Goal: Task Accomplishment & Management: Use online tool/utility

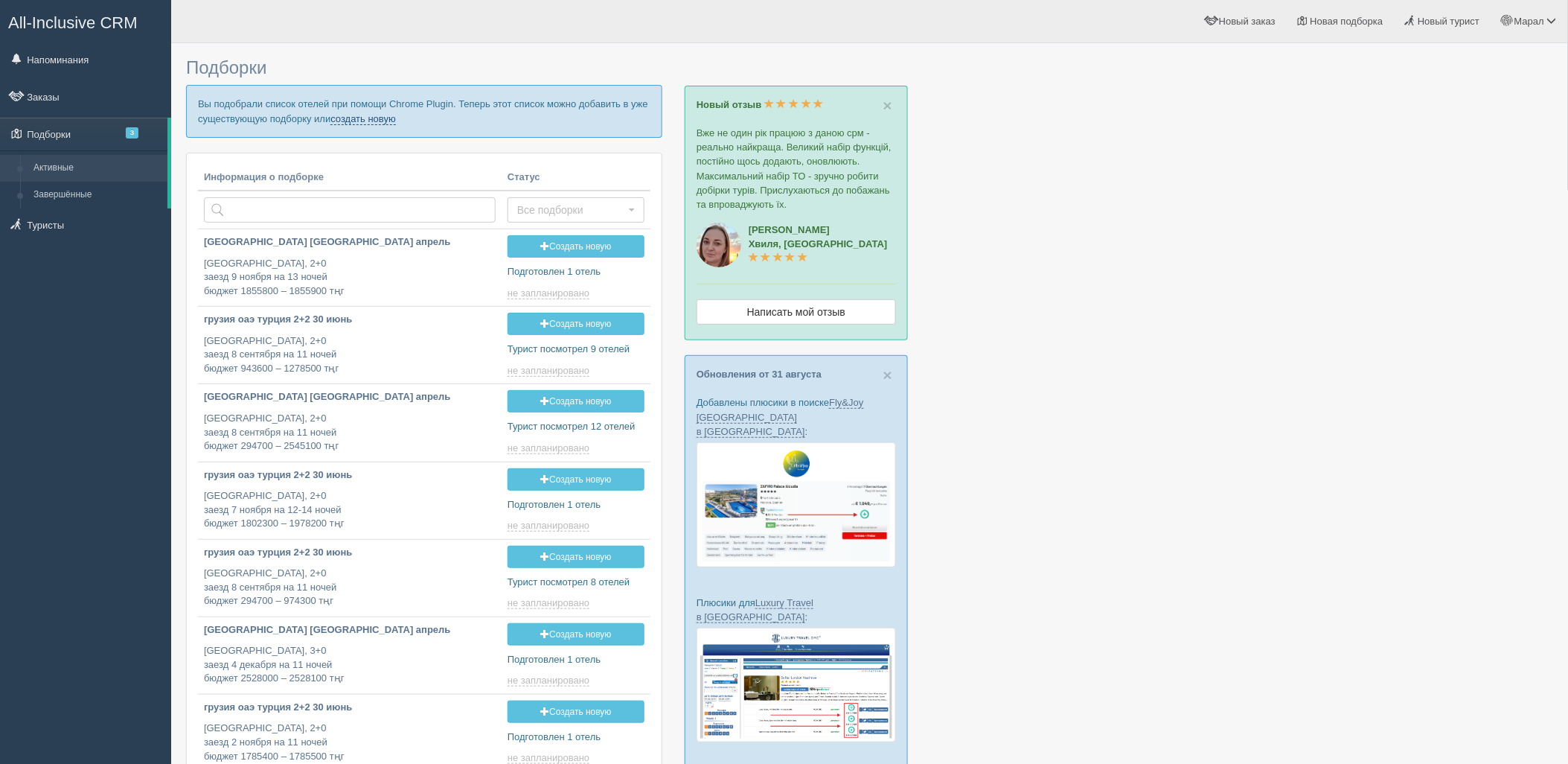
click at [361, 119] on link "создать новую" at bounding box center [363, 118] width 66 height 12
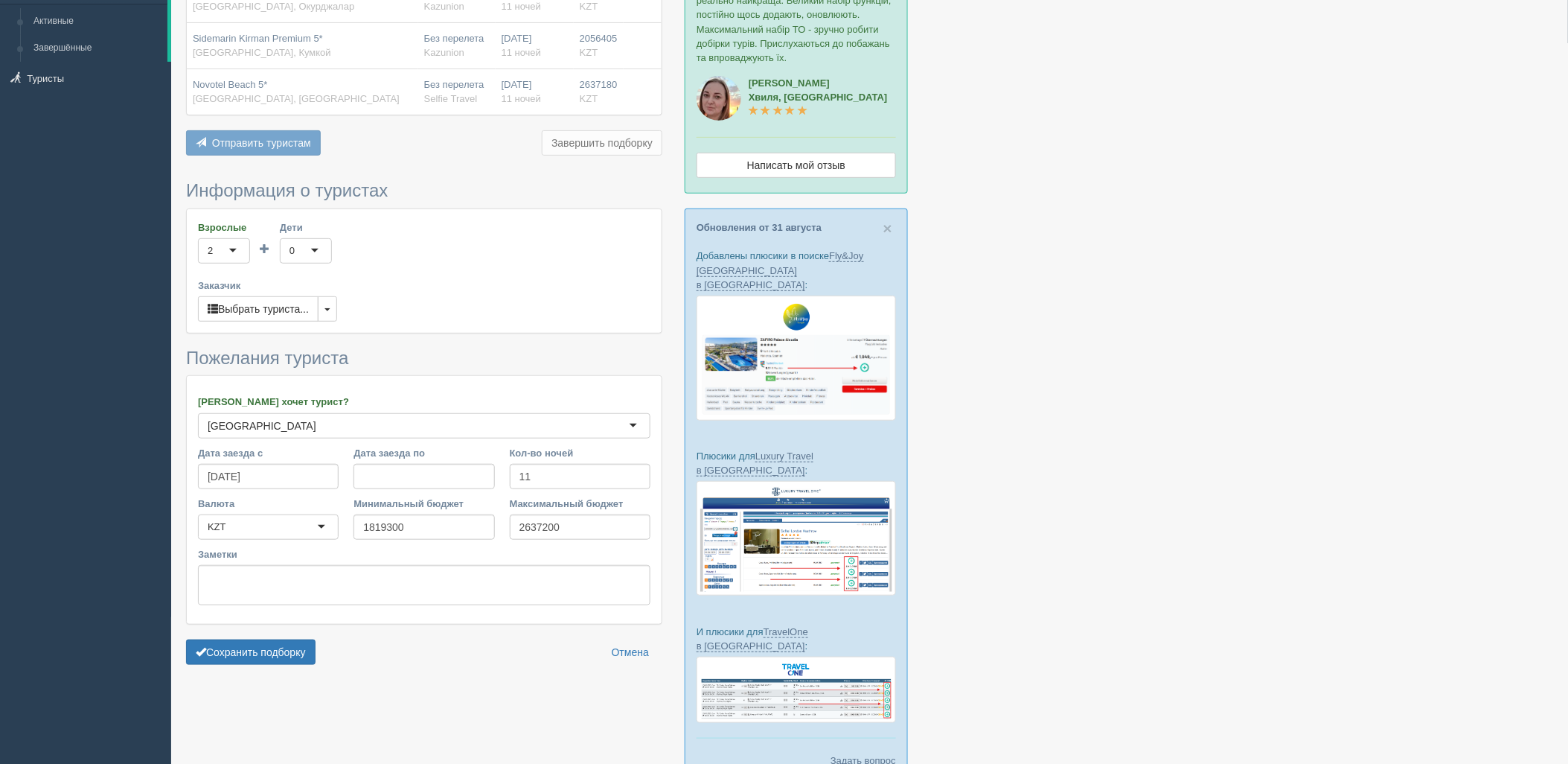
scroll to position [202, 0]
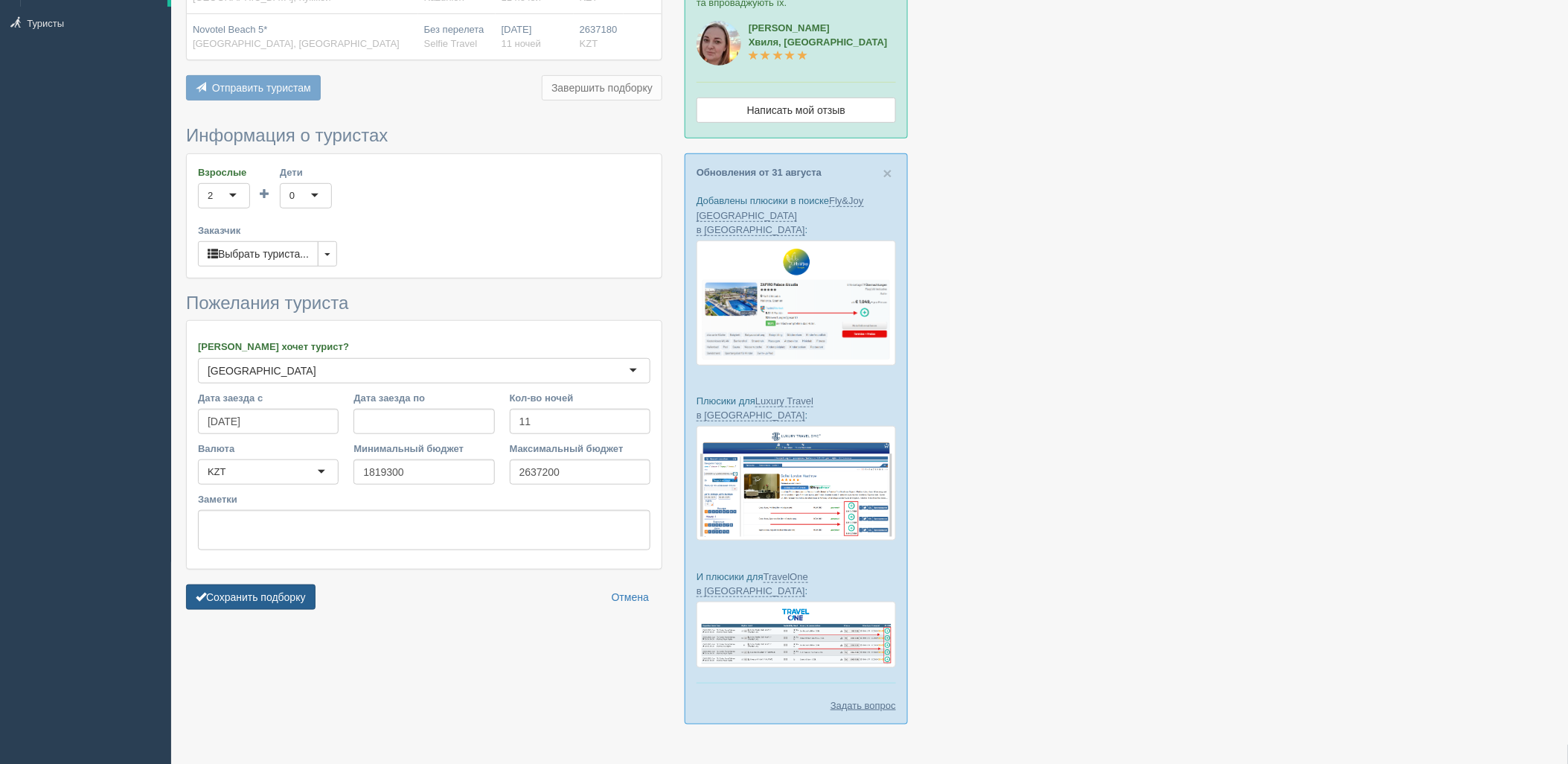
click at [262, 589] on button "Сохранить подборку" at bounding box center [251, 597] width 130 height 26
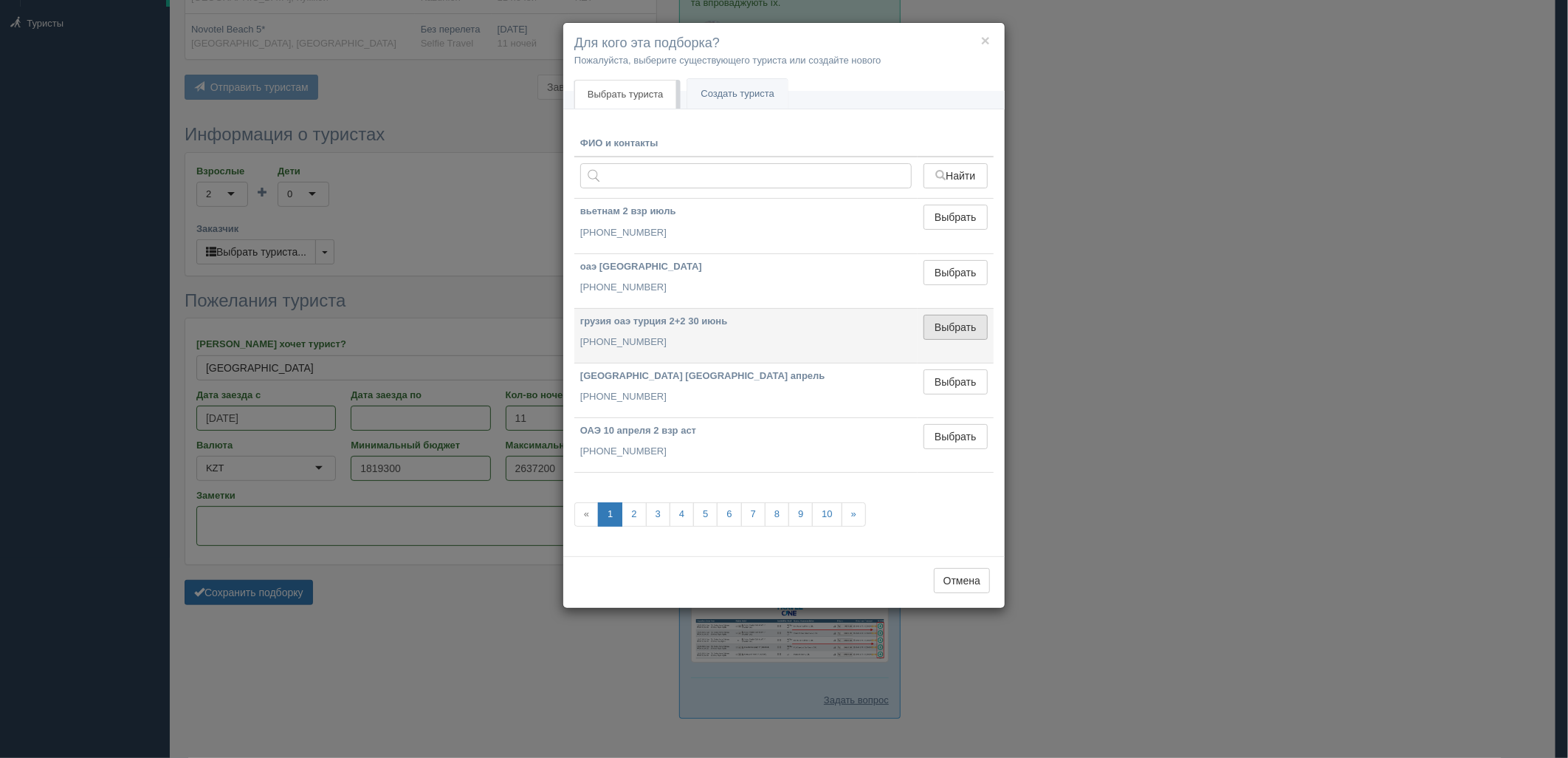
click at [961, 335] on button "Выбрать" at bounding box center [955, 327] width 64 height 25
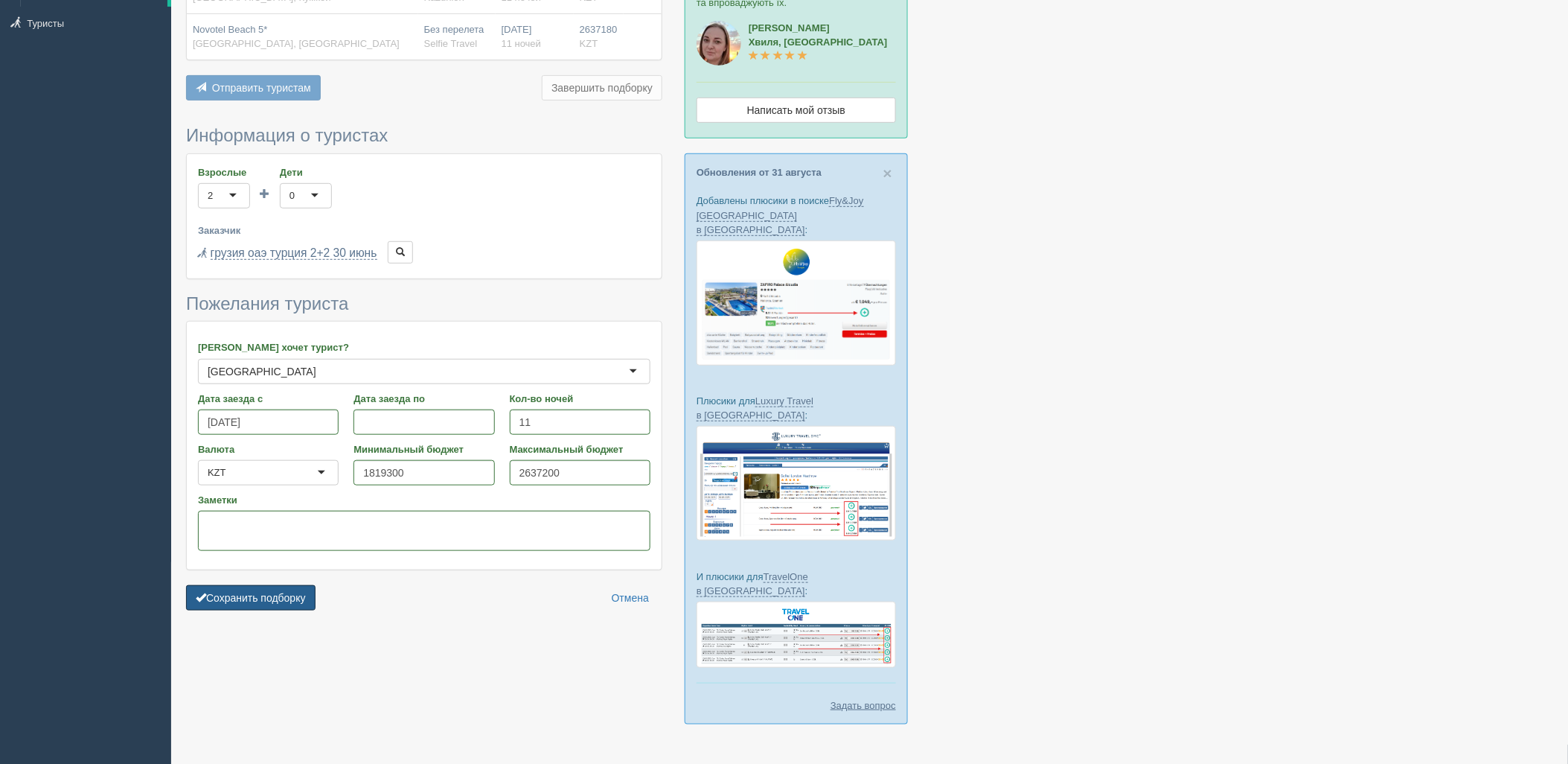
click at [259, 598] on button "Сохранить подборку" at bounding box center [251, 598] width 130 height 26
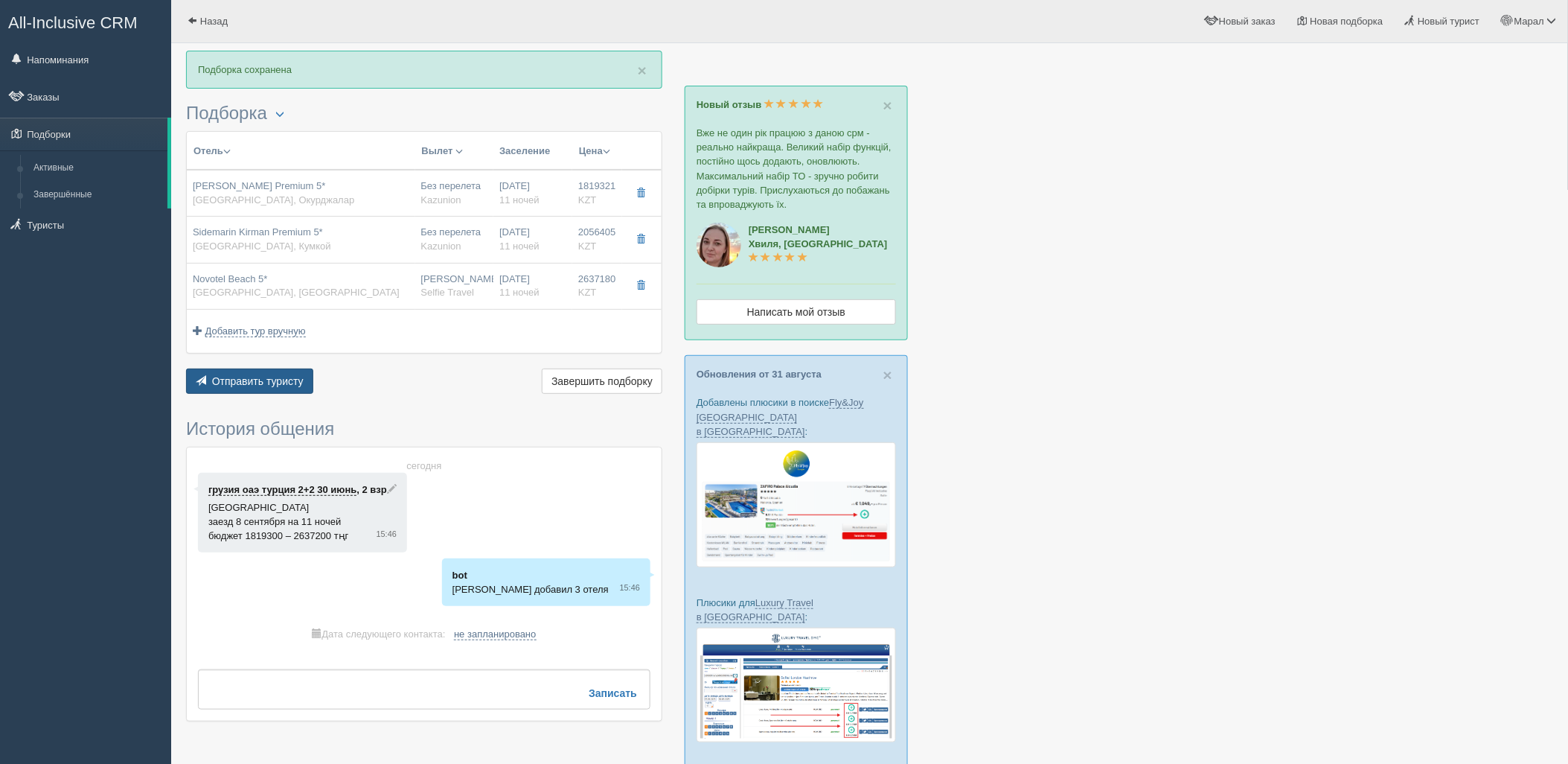
click at [297, 378] on span "Отправить туристу" at bounding box center [257, 381] width 91 height 12
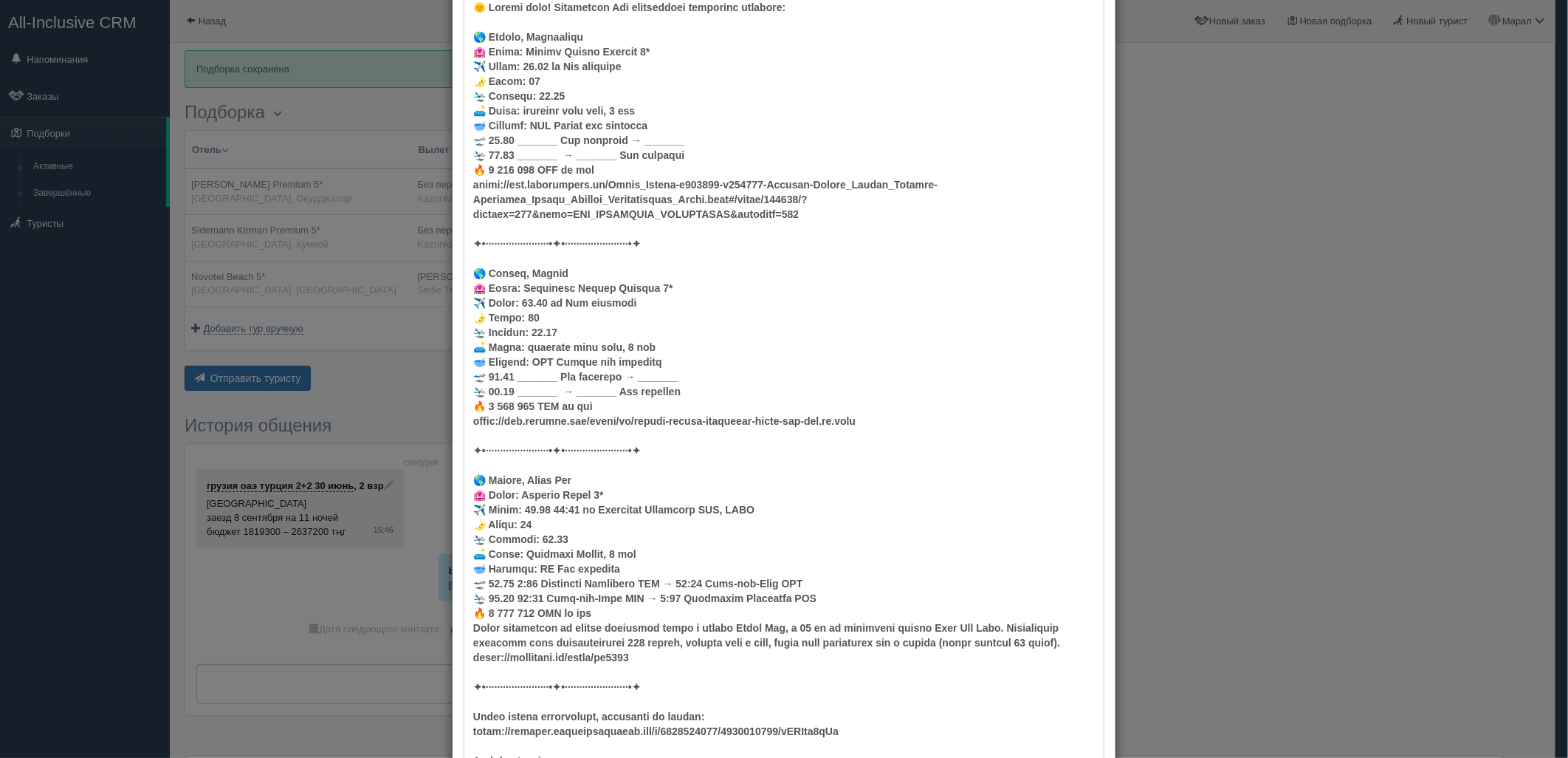
scroll to position [363, 0]
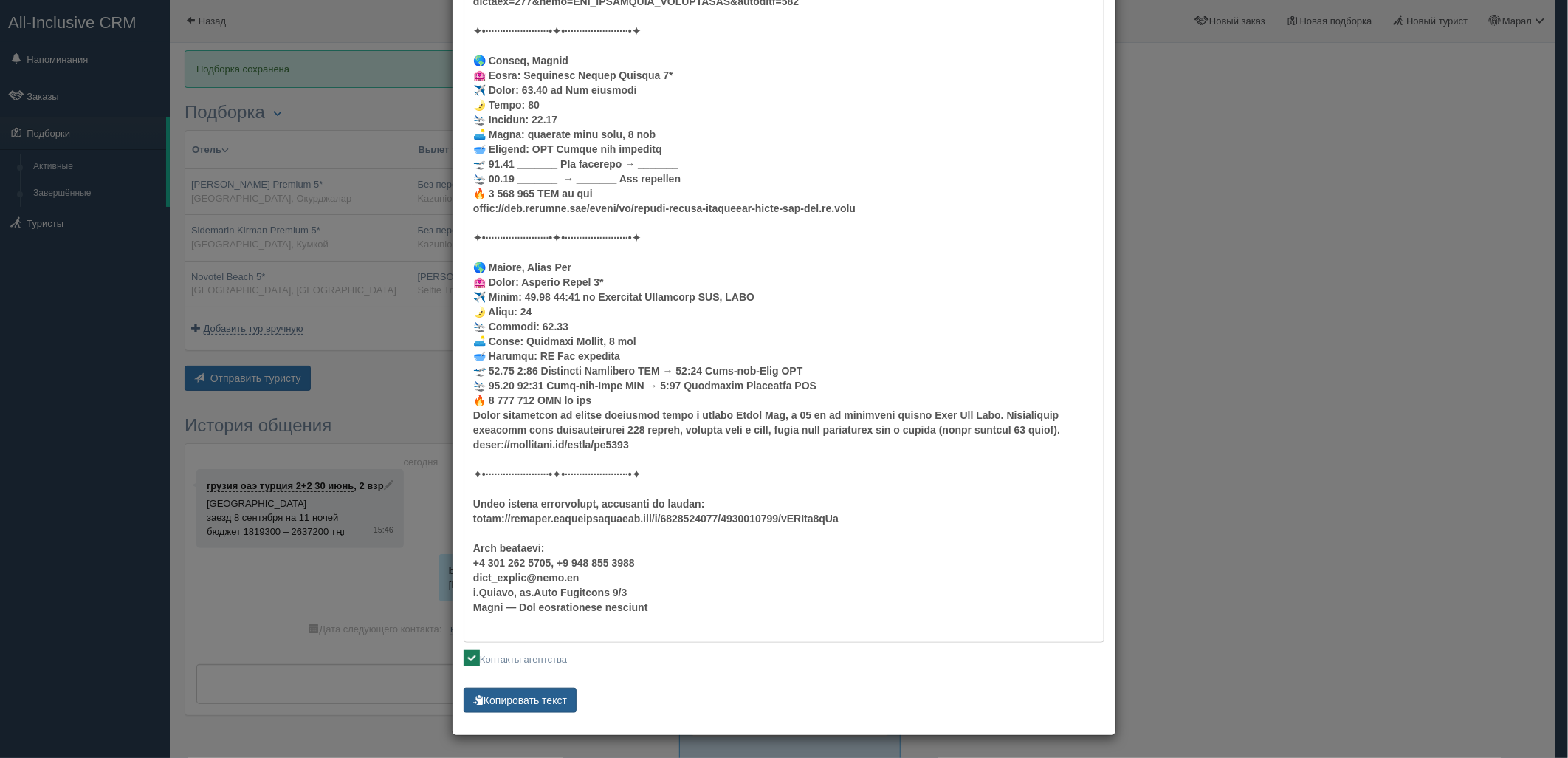
click at [536, 706] on button "Копировать текст" at bounding box center [520, 700] width 113 height 25
click at [535, 706] on button "Копировать текст" at bounding box center [520, 700] width 113 height 25
click at [1429, 558] on div "× Отправить подборку туристу грузия оаэ [GEOGRAPHIC_DATA] 2+2 [DATE] [PHONE_NUM…" at bounding box center [784, 379] width 1568 height 758
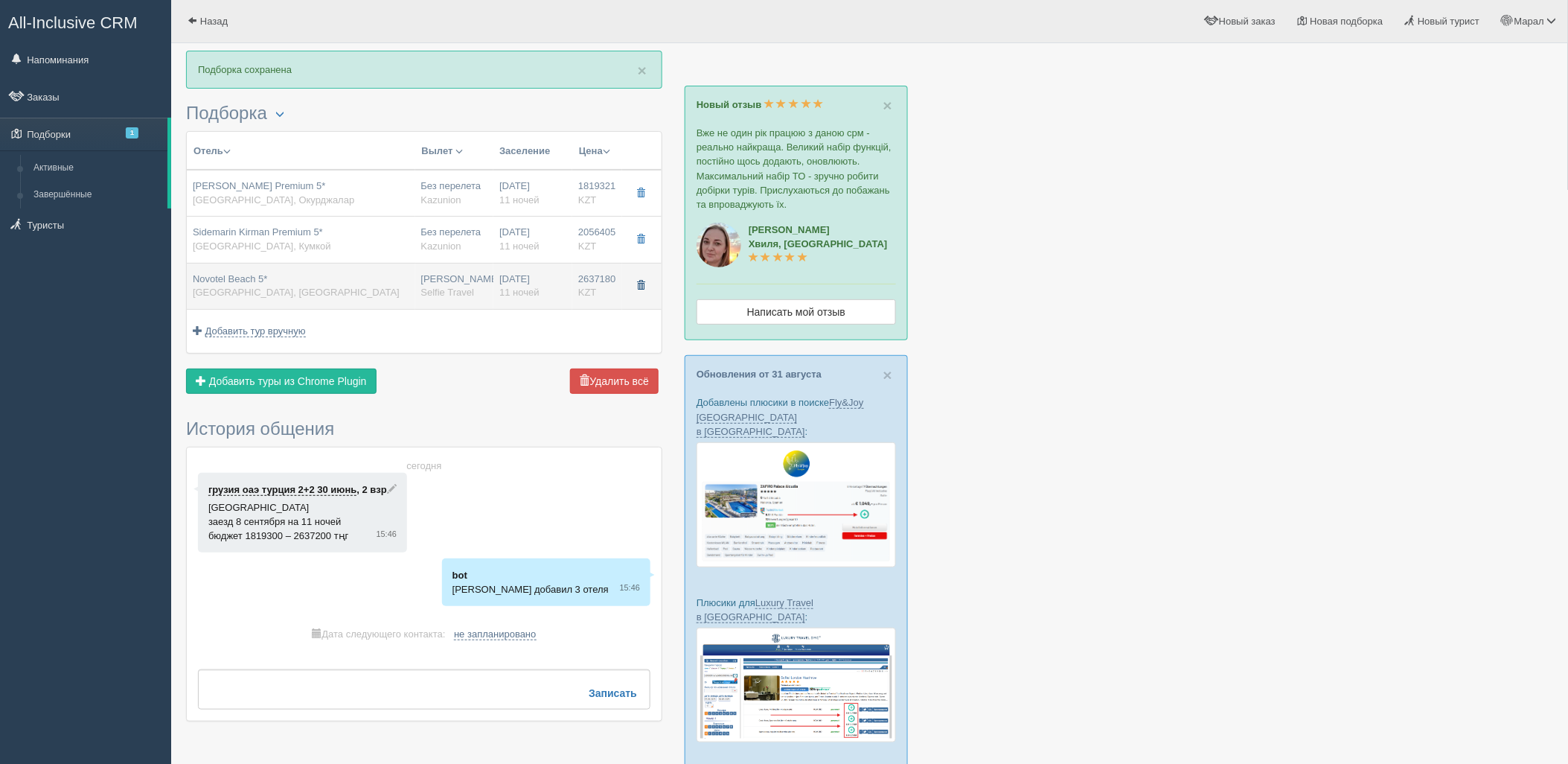
click at [636, 289] on span "button" at bounding box center [640, 285] width 9 height 9
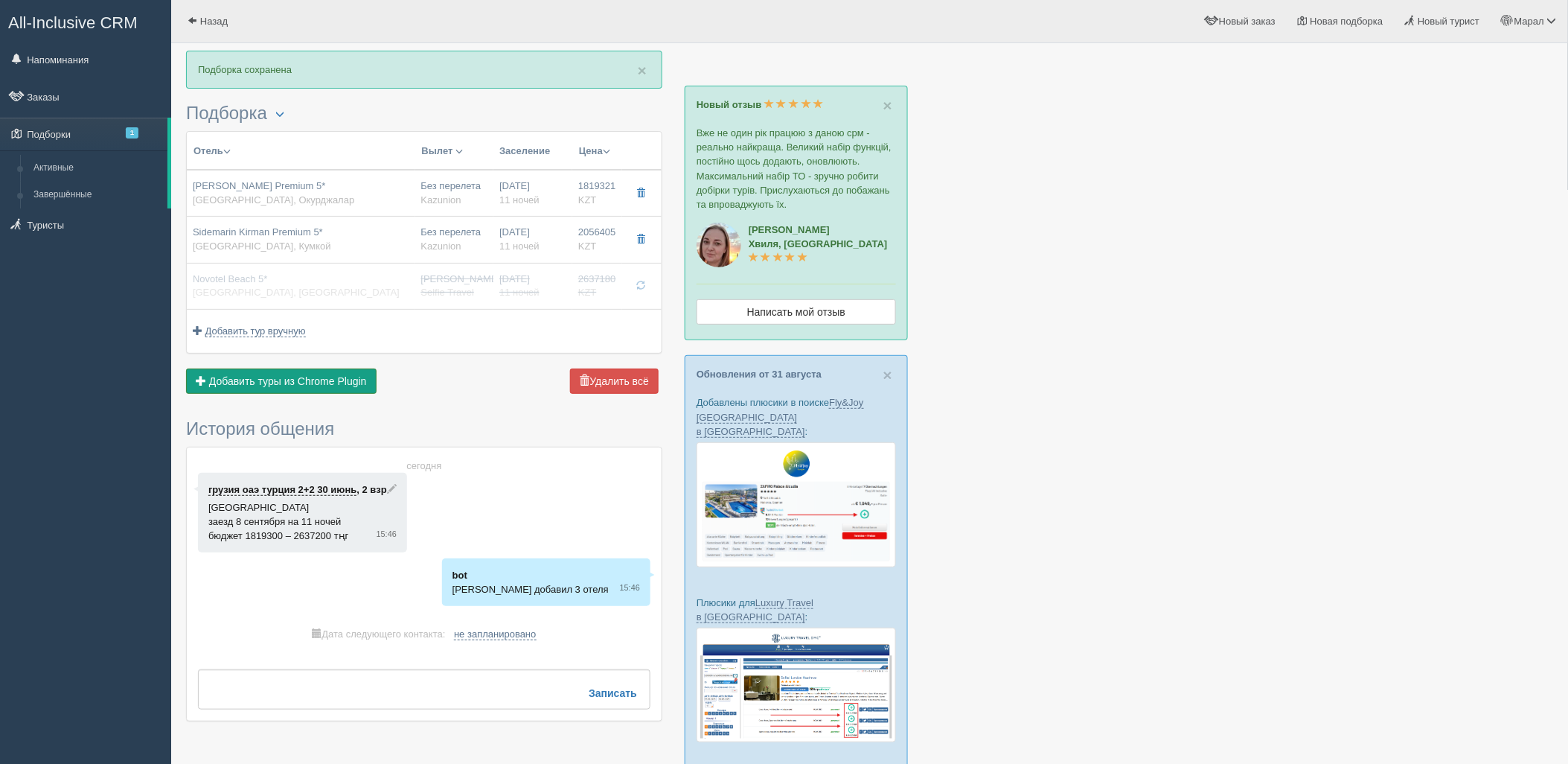
click at [321, 377] on span "Добавить туры из Chrome Plugin" at bounding box center [287, 381] width 158 height 12
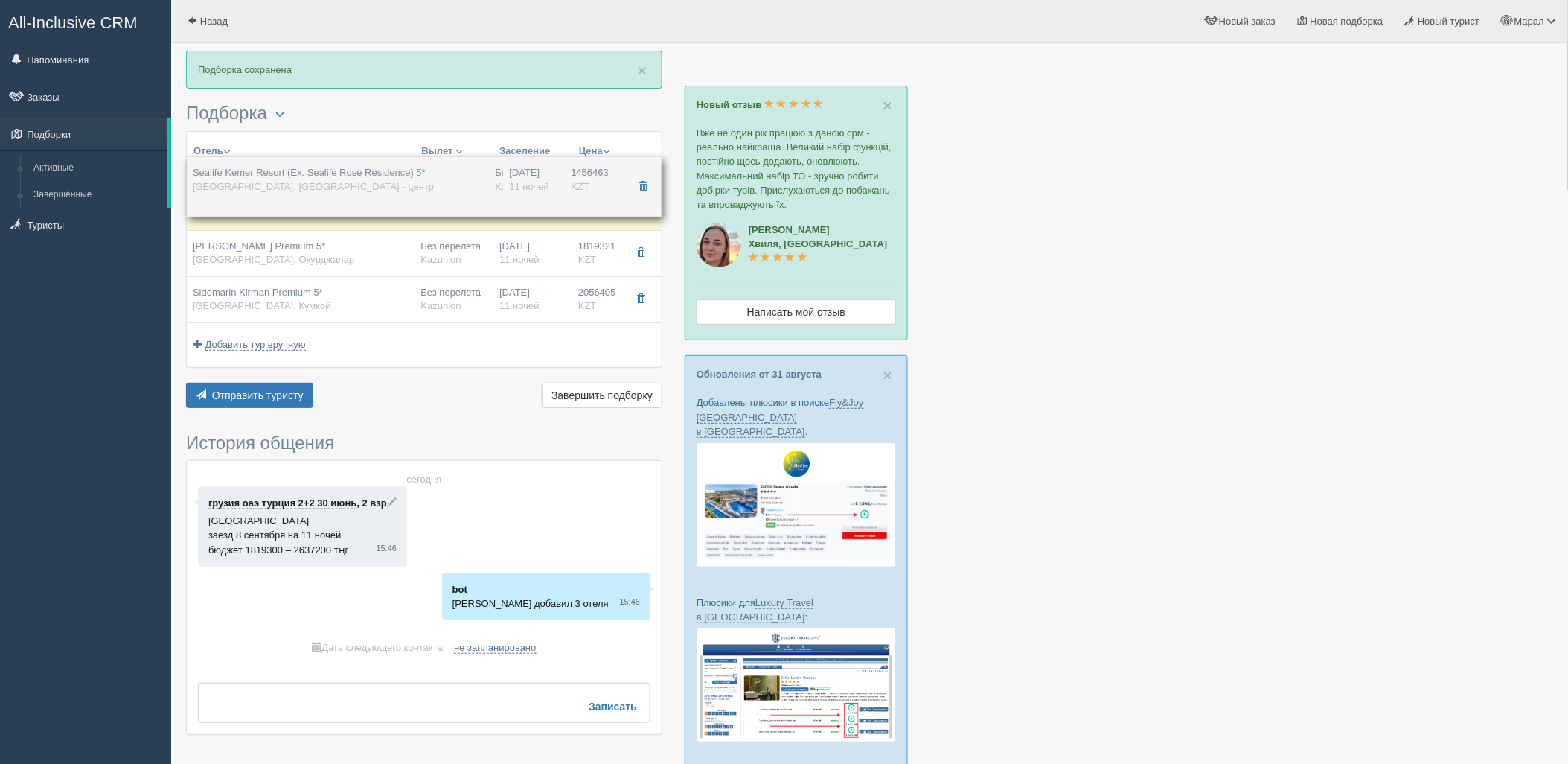
drag, startPoint x: 493, startPoint y: 283, endPoint x: 512, endPoint y: 177, distance: 107.7
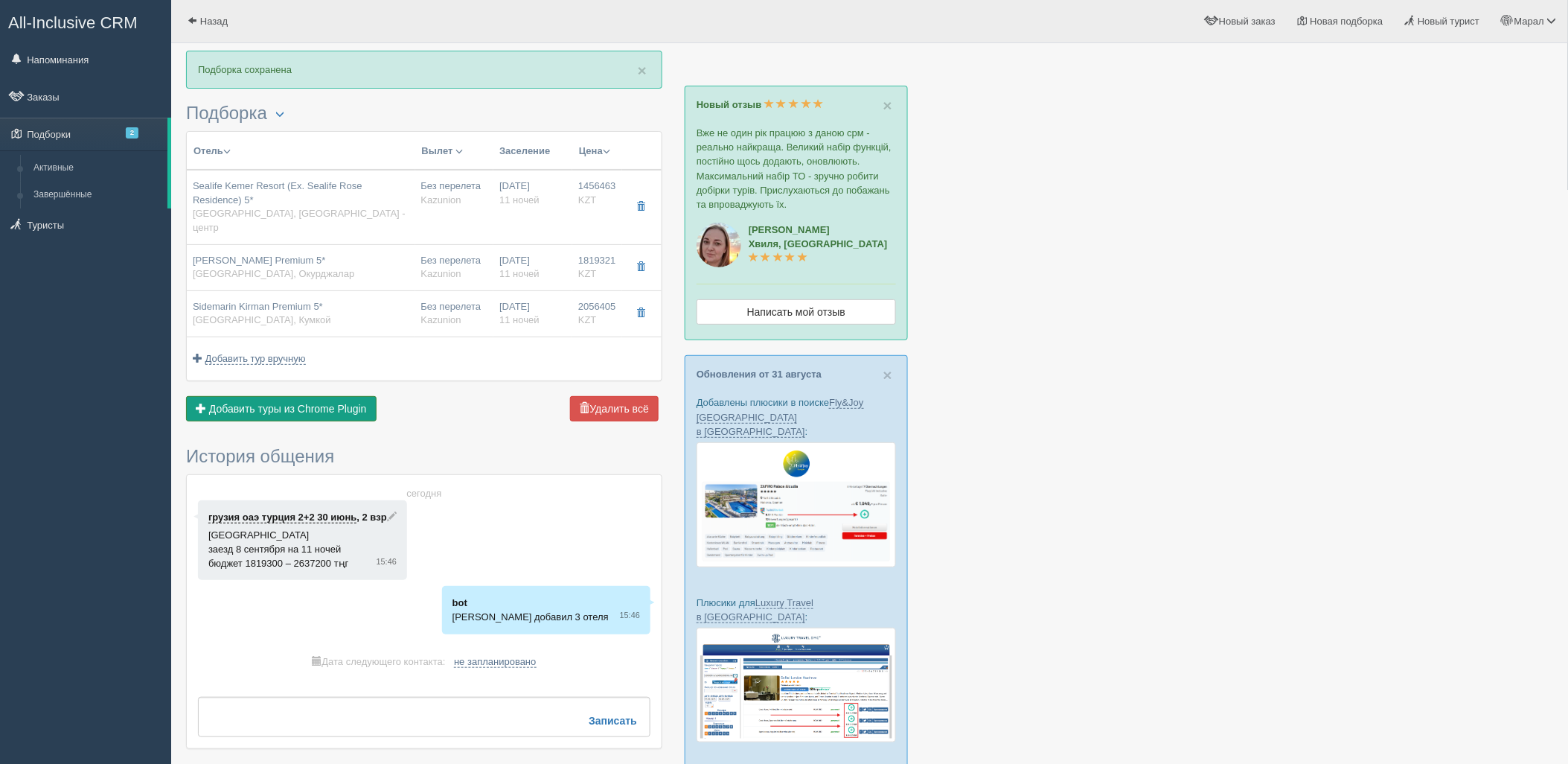
click at [332, 403] on button "Добавить из Plugin Добавить туры из Chrome Plugin" at bounding box center [281, 409] width 190 height 26
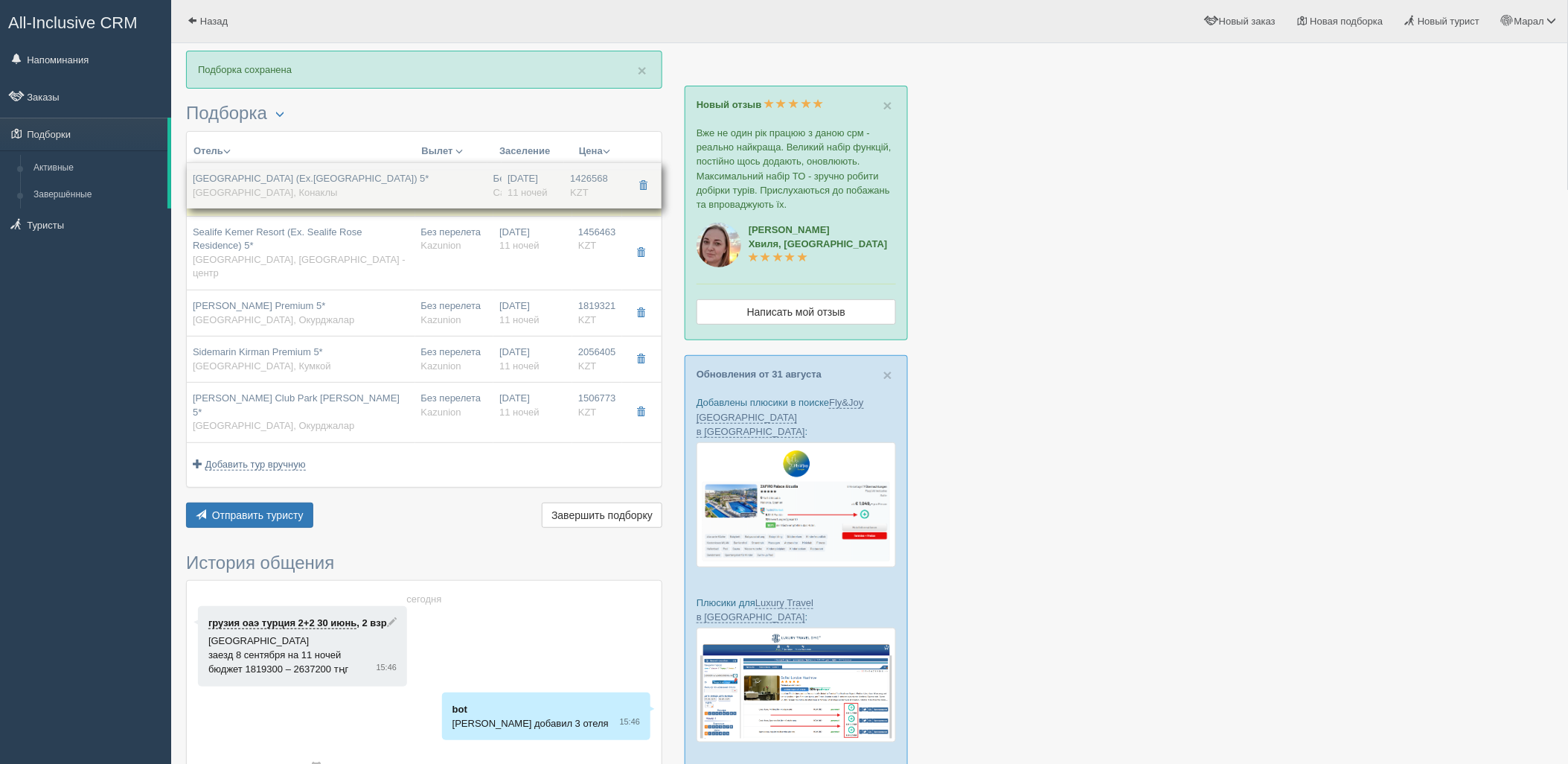
drag, startPoint x: 501, startPoint y: 358, endPoint x: 547, endPoint y: 198, distance: 166.5
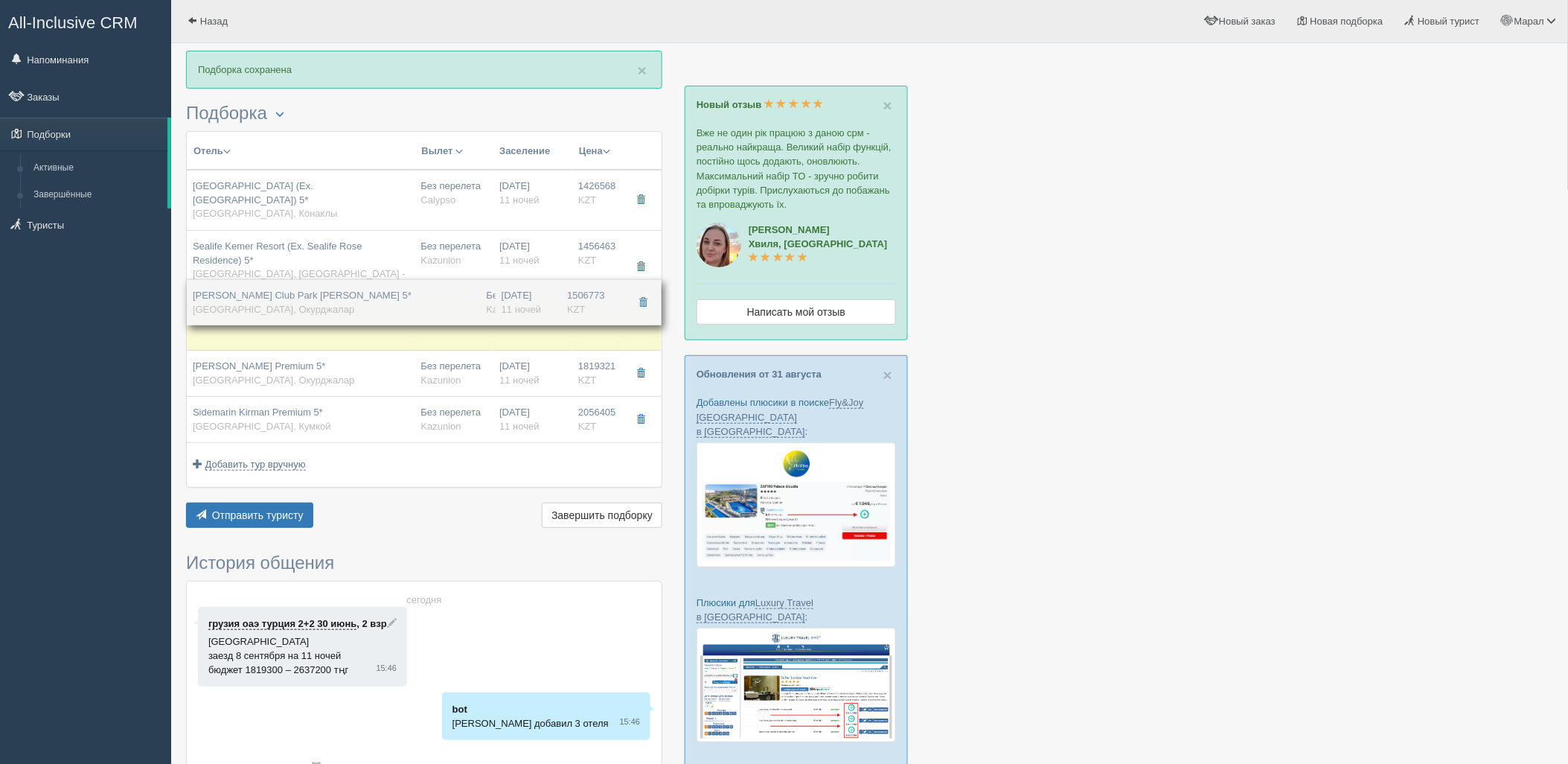
drag, startPoint x: 541, startPoint y: 384, endPoint x: 555, endPoint y: 287, distance: 98.0
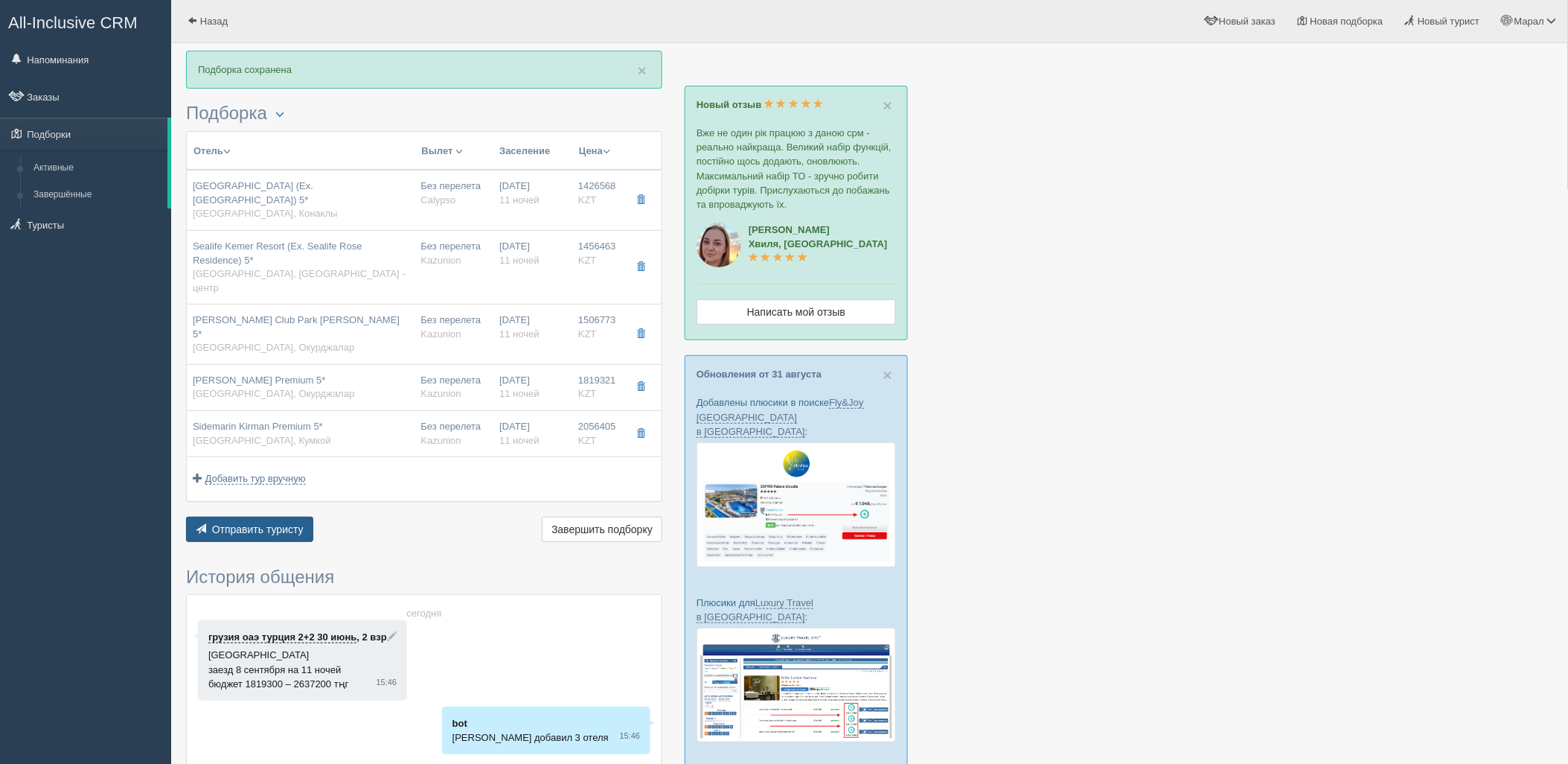
click at [299, 523] on span "Отправить туристу" at bounding box center [257, 529] width 91 height 12
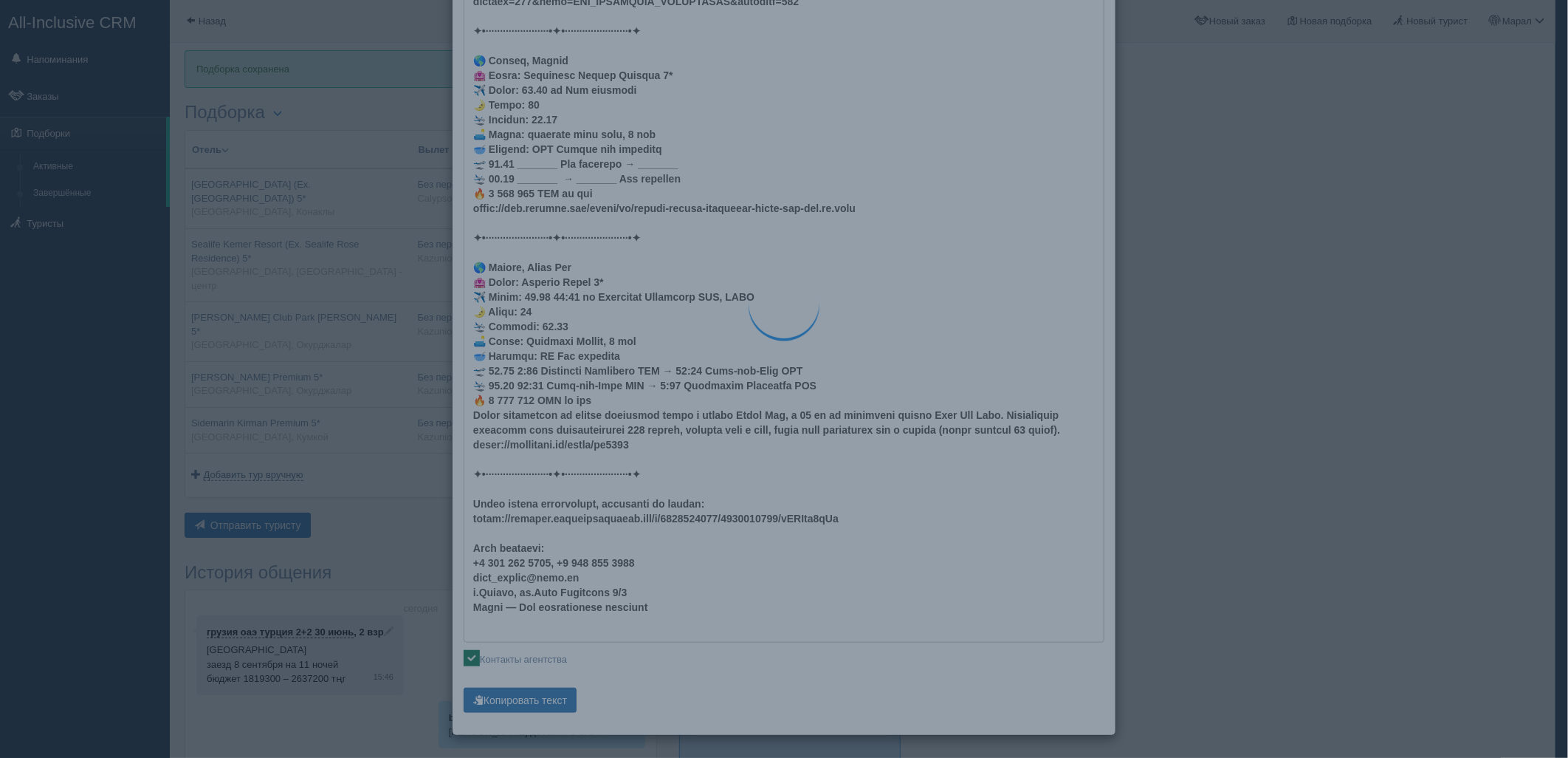
type textarea "🌞 Loremi dolo! Sitametcon Adi elitseddoei temporinc utlabore: 🌎 Etdolo, Magnaal…"
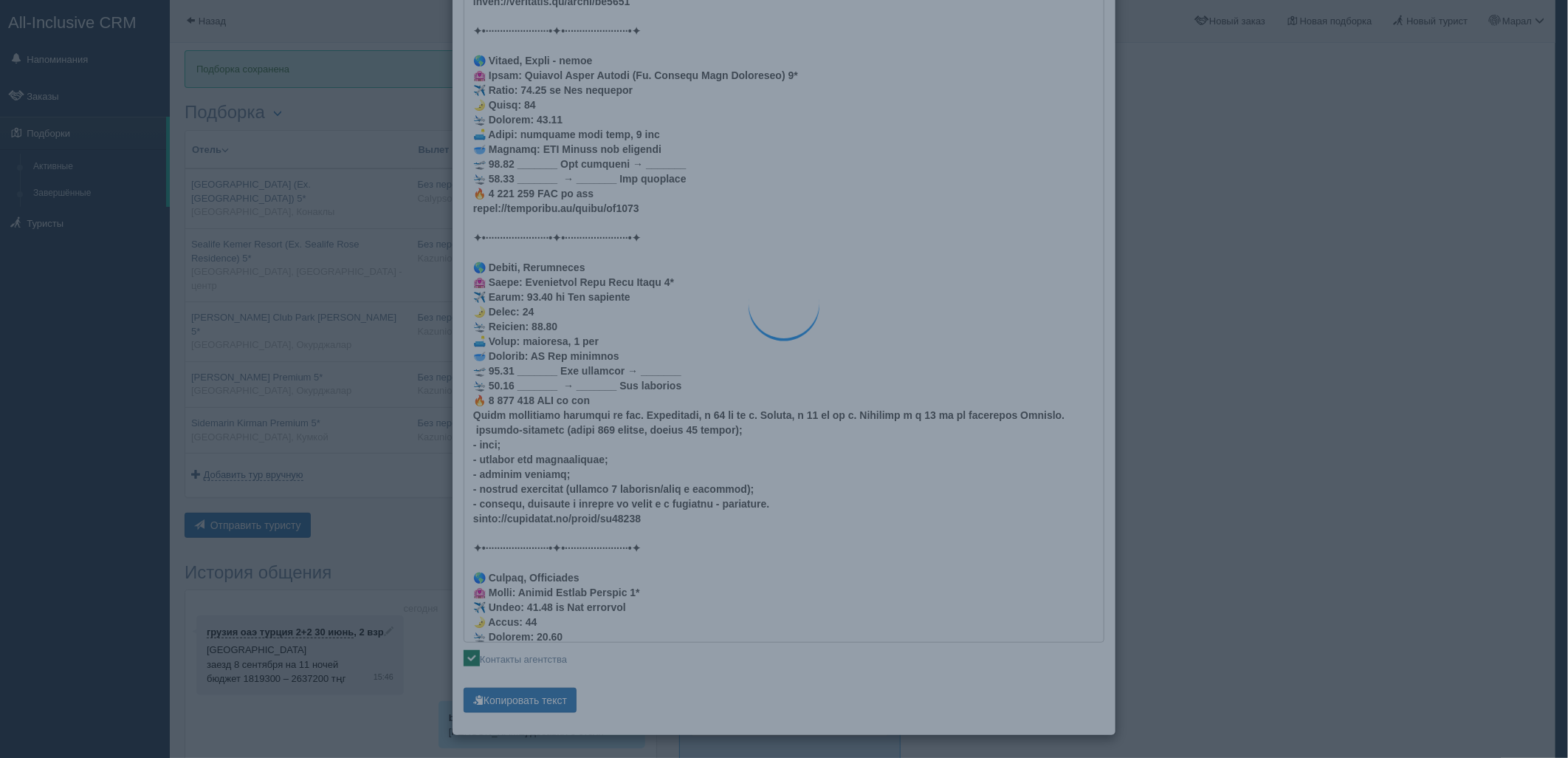
scroll to position [0, 0]
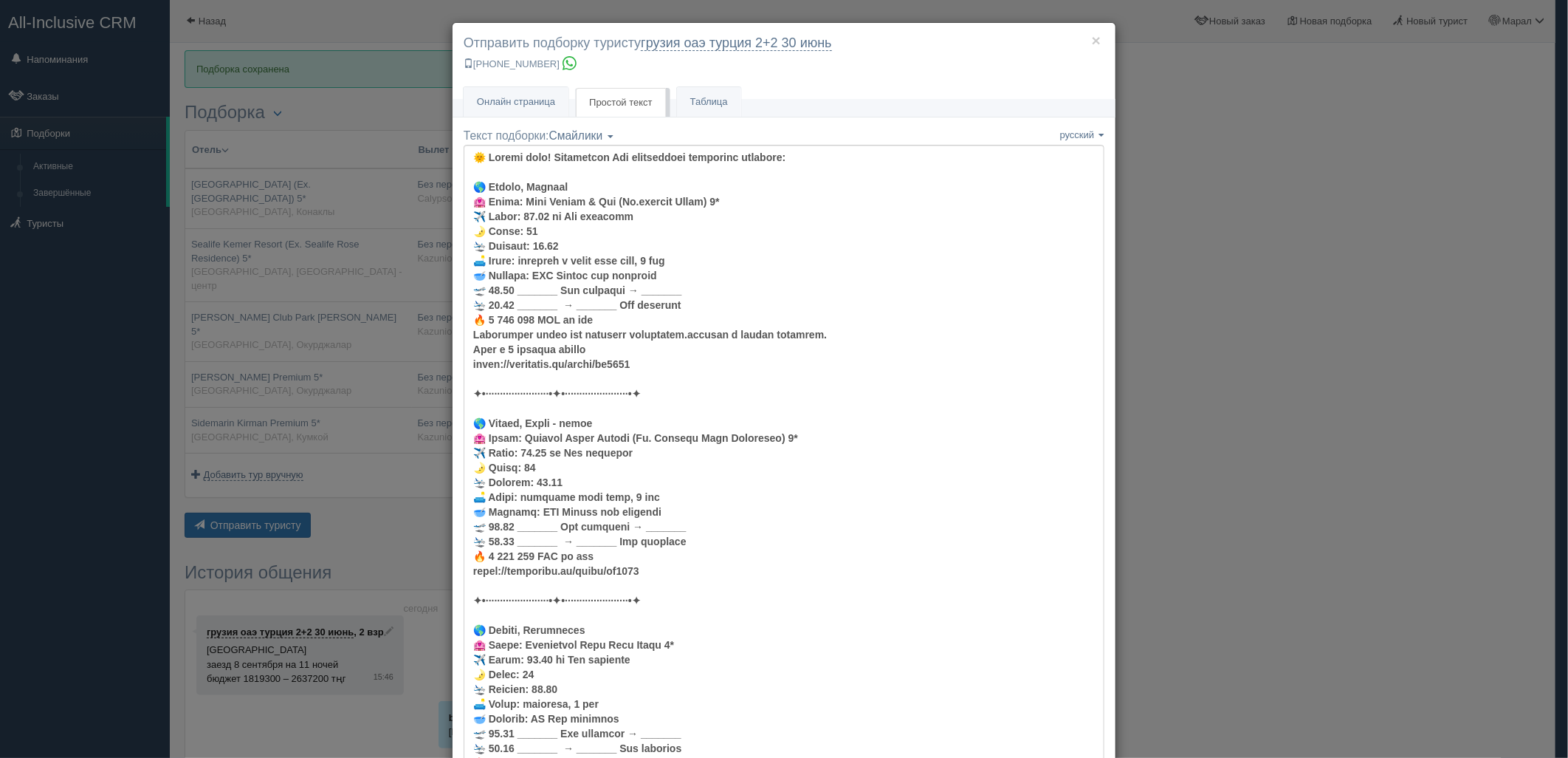
click at [527, 79] on div "× Отправить подборку туристу грузия оаэ [GEOGRAPHIC_DATA] 2+2 [DATE] [PHONE_NUM…" at bounding box center [784, 61] width 663 height 77
click at [530, 94] on link "Онлайн страница Онлайн" at bounding box center [516, 102] width 105 height 30
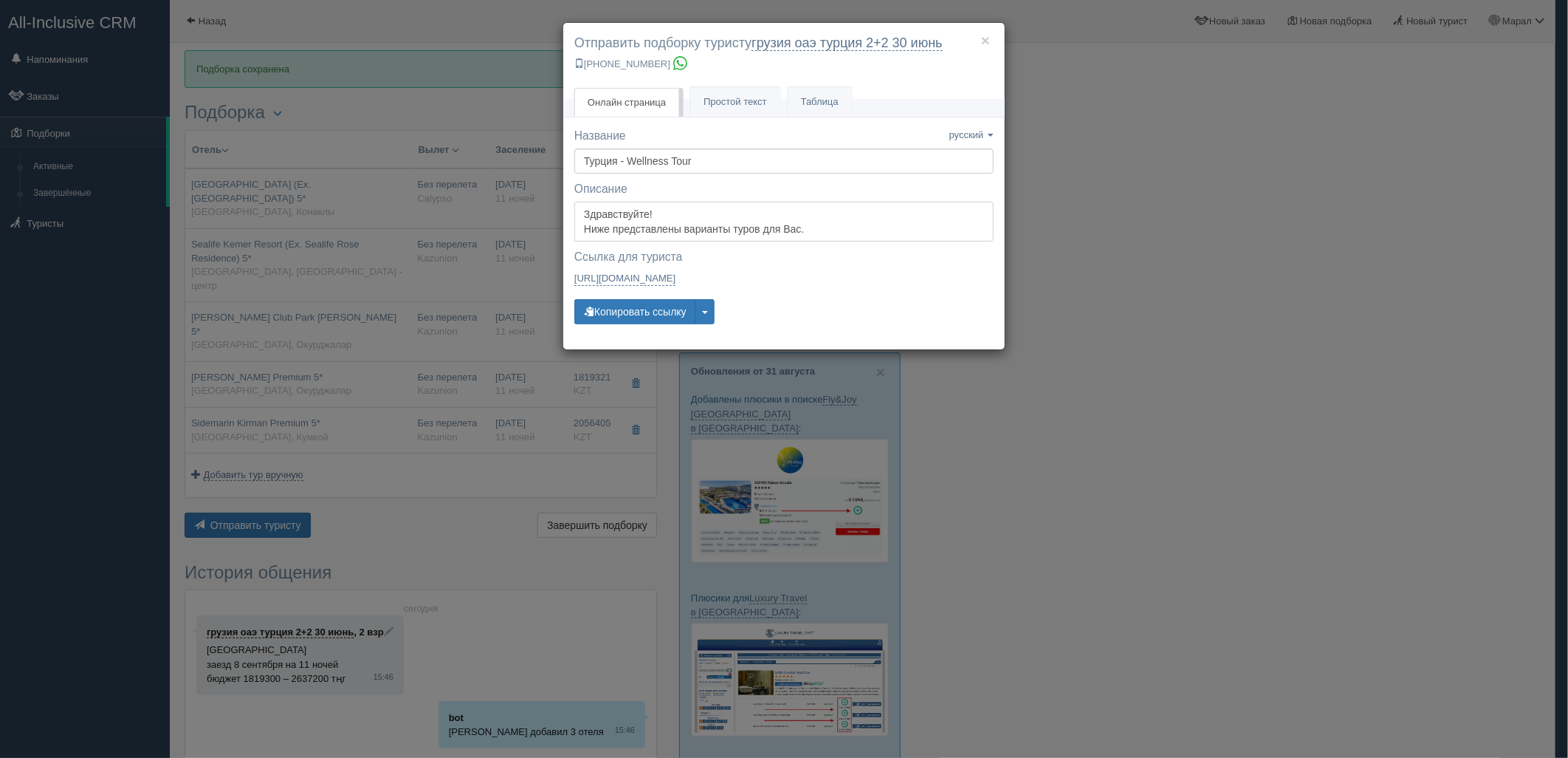
drag, startPoint x: 643, startPoint y: 218, endPoint x: 626, endPoint y: 300, distance: 83.7
click at [644, 218] on textarea "Здравствуйте! Ниже представлены варианты туров для Вас. Для просмотра описания …" at bounding box center [784, 221] width 420 height 40
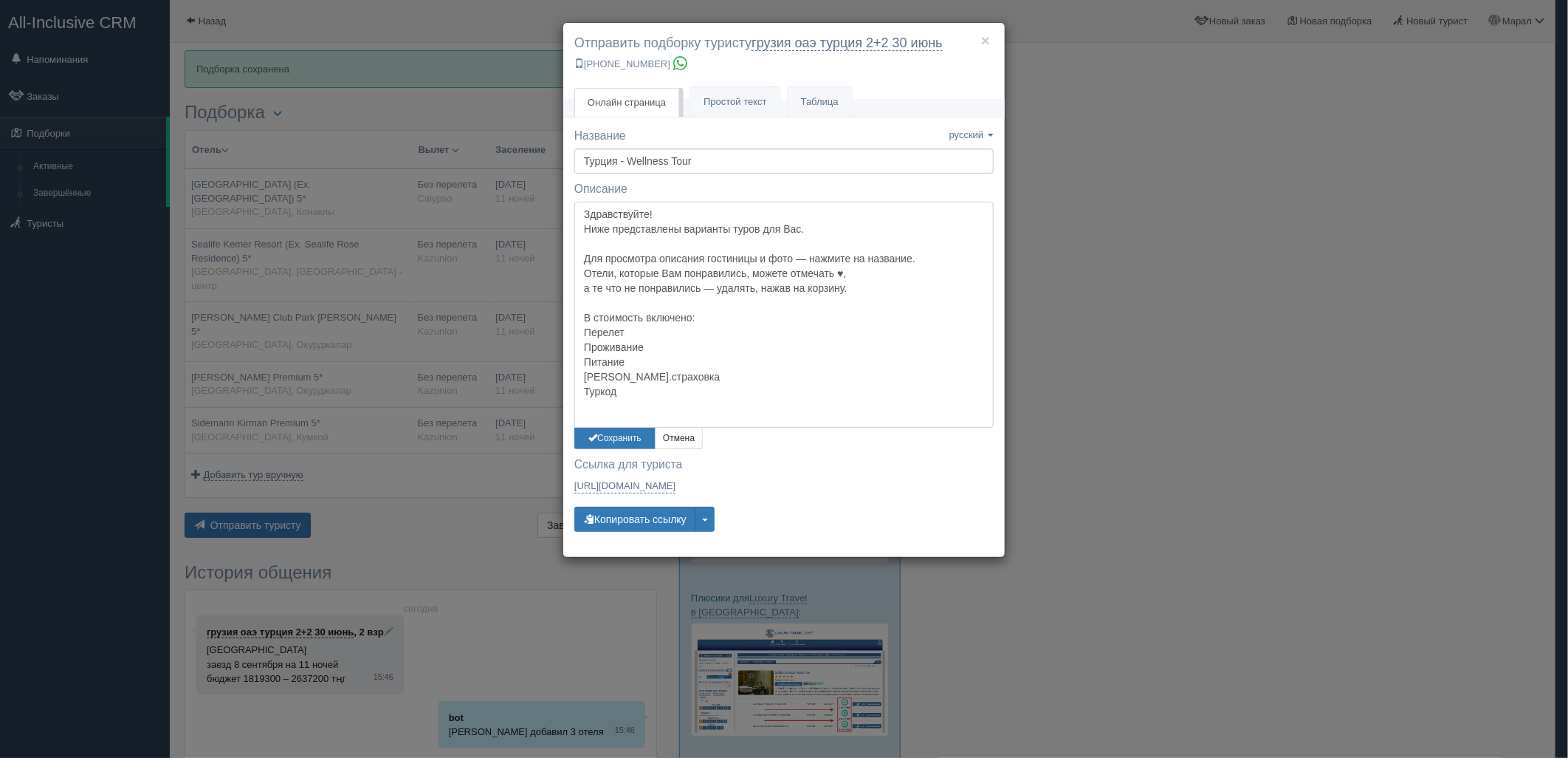
drag, startPoint x: 631, startPoint y: 402, endPoint x: 584, endPoint y: 379, distance: 52.3
click at [584, 379] on textarea "Здравствуйте! Ниже представлены варианты туров для Вас. Для просмотра описания …" at bounding box center [784, 314] width 420 height 226
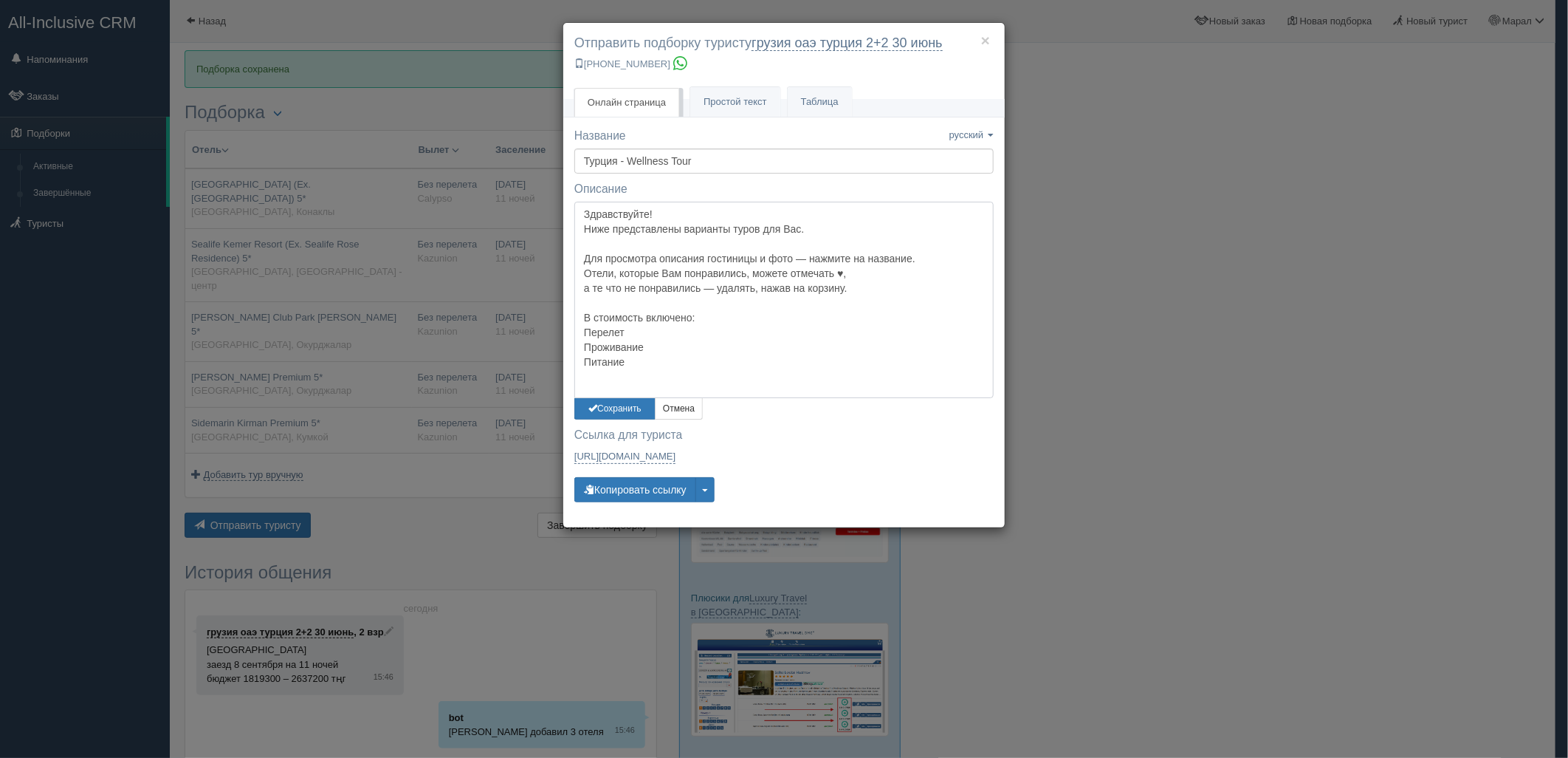
drag, startPoint x: 632, startPoint y: 335, endPoint x: 580, endPoint y: 334, distance: 52.0
click at [580, 334] on textarea "Здравствуйте! Ниже представлены варианты туров для Вас. Для просмотра описания …" at bounding box center [784, 300] width 420 height 197
type textarea "Здравствуйте! Ниже представлены варианты туров для Вас. Для просмотра описания …"
click at [617, 407] on button "Сохранить" at bounding box center [615, 409] width 81 height 21
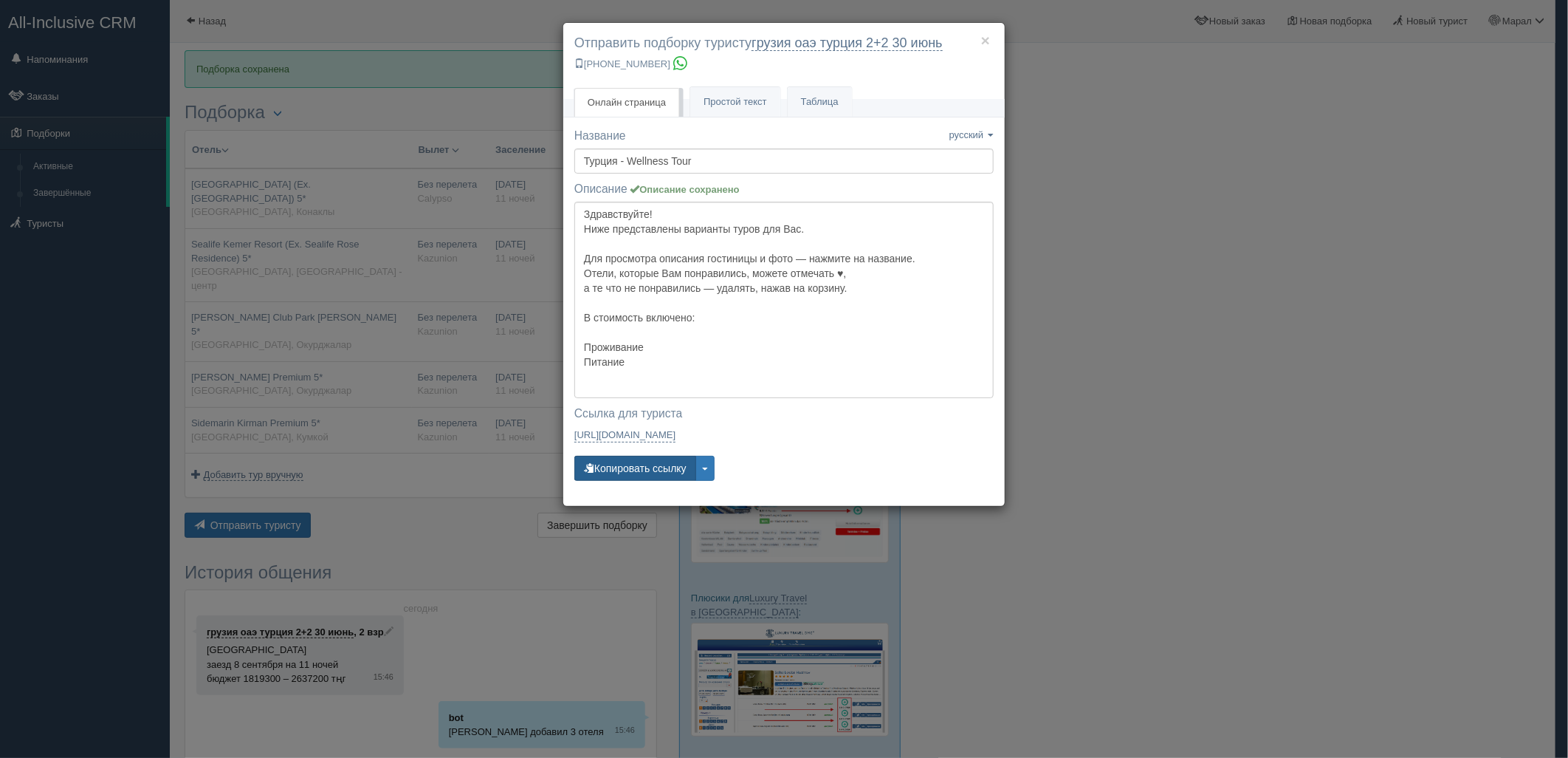
click at [643, 465] on button "Копировать ссылку" at bounding box center [636, 468] width 122 height 25
